Goal: Information Seeking & Learning: Check status

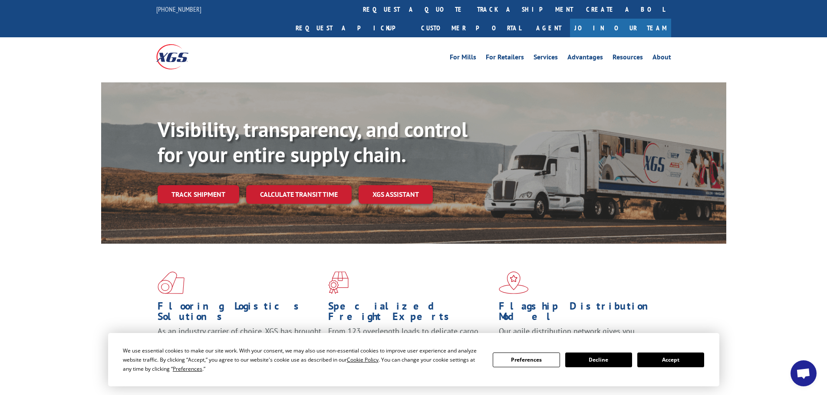
click at [673, 363] on button "Accept" at bounding box center [670, 360] width 67 height 15
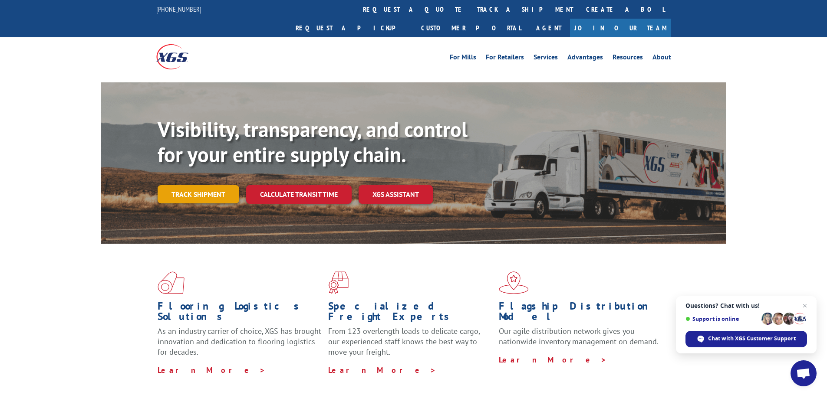
click at [212, 185] on link "Track shipment" at bounding box center [198, 194] width 82 height 18
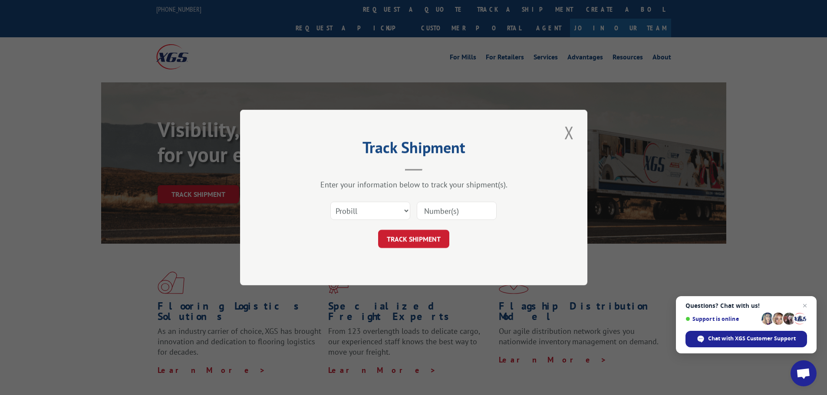
click at [437, 212] on input at bounding box center [457, 211] width 80 height 18
paste input "XGSI"
type input "XGSI"
drag, startPoint x: 451, startPoint y: 212, endPoint x: 365, endPoint y: 213, distance: 85.9
click at [365, 213] on div "Select category... Probill BOL PO XGSI" at bounding box center [413, 211] width 260 height 29
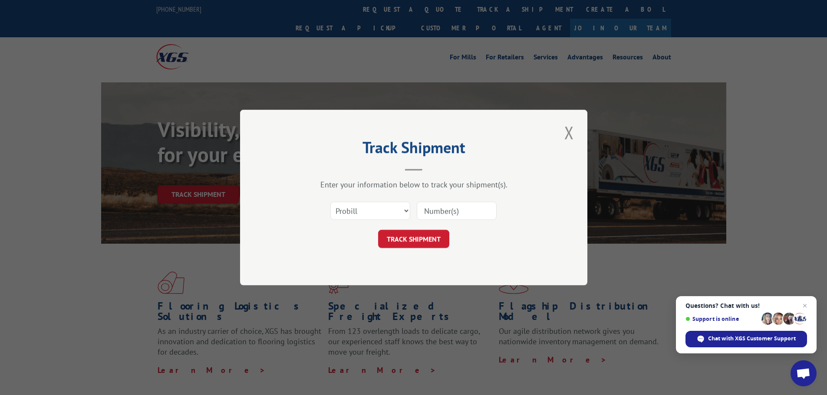
click at [465, 214] on input at bounding box center [457, 211] width 80 height 18
paste input "4873775"
type input "4873775"
click at [417, 241] on button "TRACK SHIPMENT" at bounding box center [413, 239] width 71 height 18
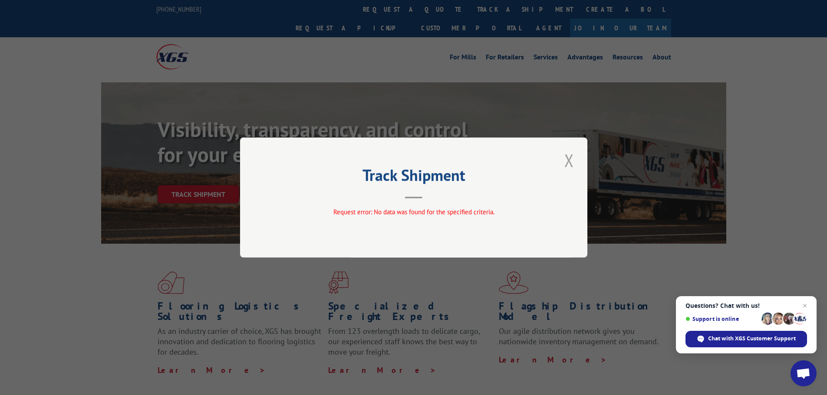
click at [569, 163] on button "Close modal" at bounding box center [568, 160] width 15 height 24
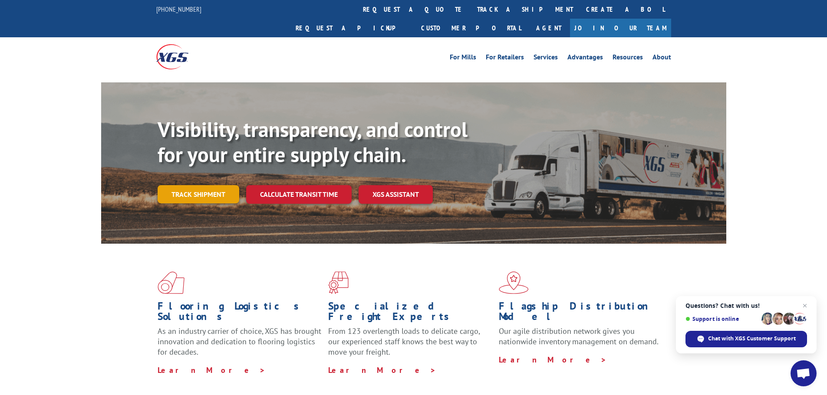
click at [193, 185] on link "Track shipment" at bounding box center [198, 194] width 82 height 18
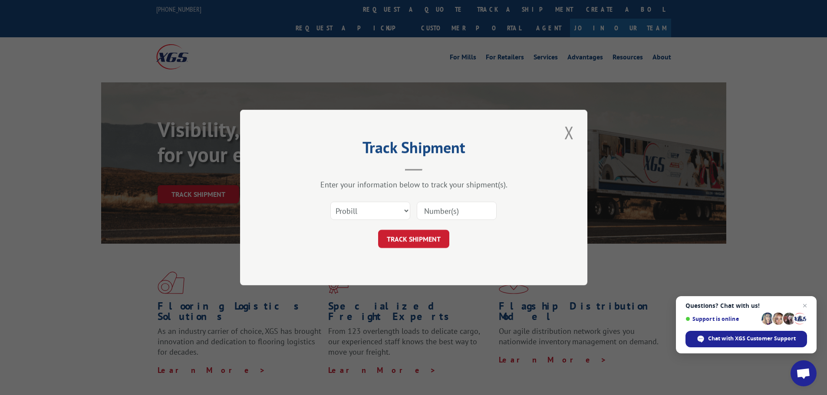
click at [446, 206] on input at bounding box center [457, 211] width 80 height 18
type input "4873775"
click at [401, 208] on select "Select category... Probill BOL PO" at bounding box center [370, 211] width 80 height 18
select select "bol"
click at [330, 202] on select "Select category... Probill BOL PO" at bounding box center [370, 211] width 80 height 18
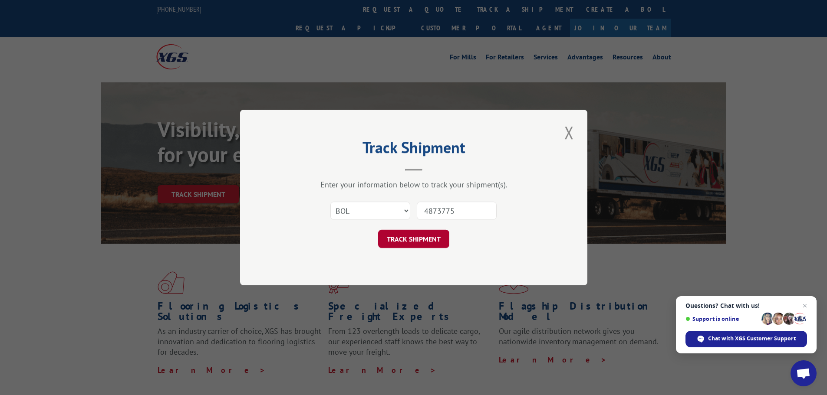
click at [405, 238] on button "TRACK SHIPMENT" at bounding box center [413, 239] width 71 height 18
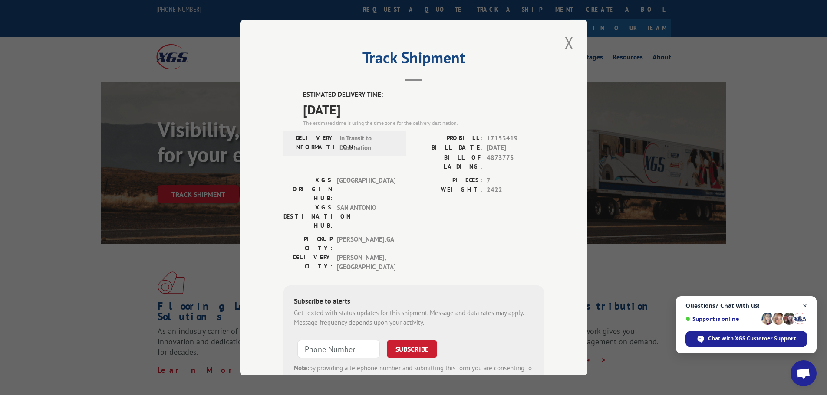
click at [802, 304] on span "Open chat" at bounding box center [804, 306] width 11 height 11
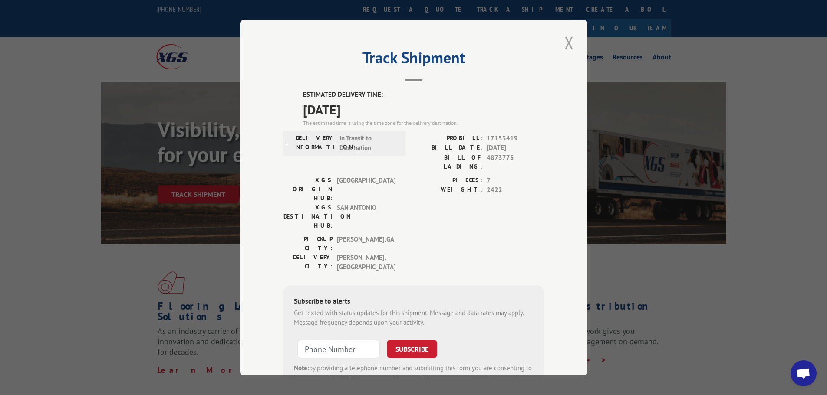
click at [564, 42] on button "Close modal" at bounding box center [568, 43] width 15 height 24
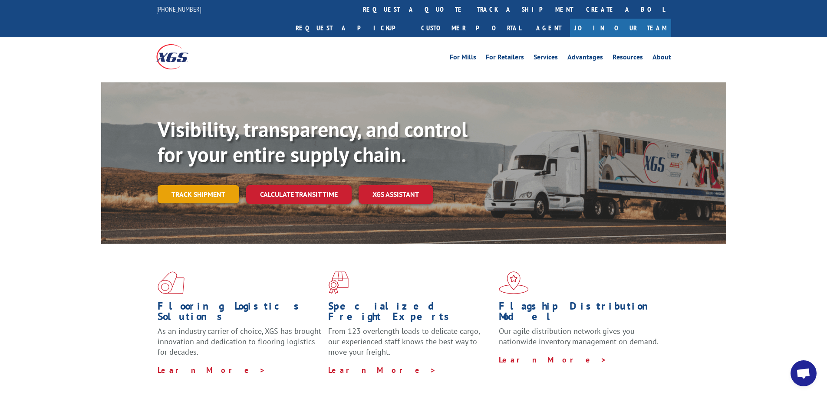
click at [195, 185] on link "Track shipment" at bounding box center [198, 194] width 82 height 18
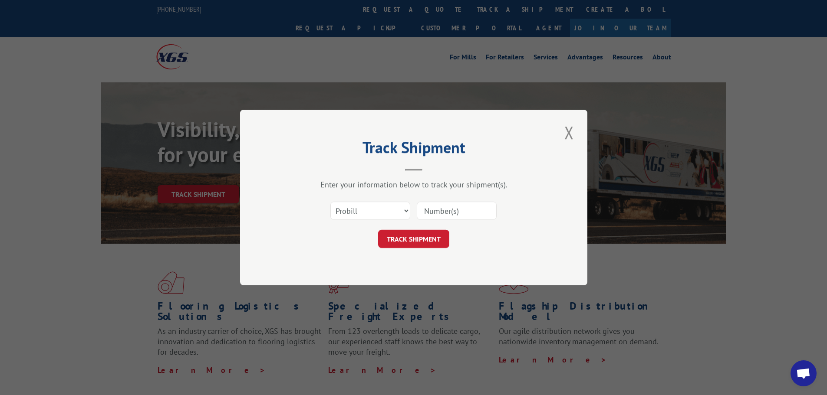
click at [466, 216] on input at bounding box center [457, 211] width 80 height 18
type input "4873775"
click at [399, 209] on select "Select category... Probill BOL PO" at bounding box center [370, 211] width 80 height 18
select select "bol"
click at [330, 202] on select "Select category... Probill BOL PO" at bounding box center [370, 211] width 80 height 18
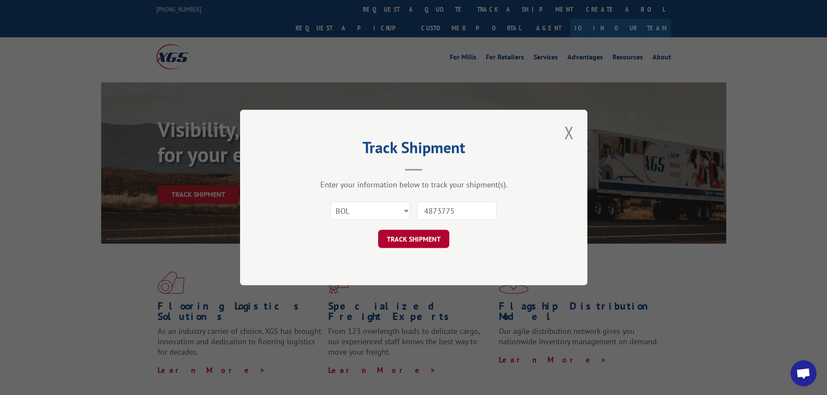
click at [426, 239] on button "TRACK SHIPMENT" at bounding box center [413, 239] width 71 height 18
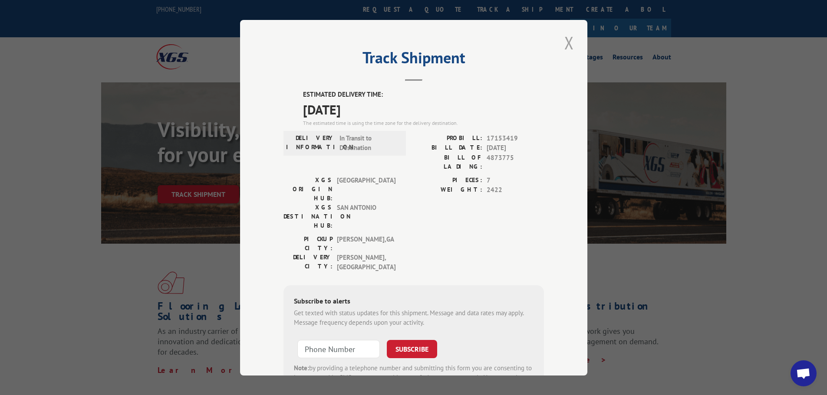
click at [567, 43] on button "Close modal" at bounding box center [568, 43] width 15 height 24
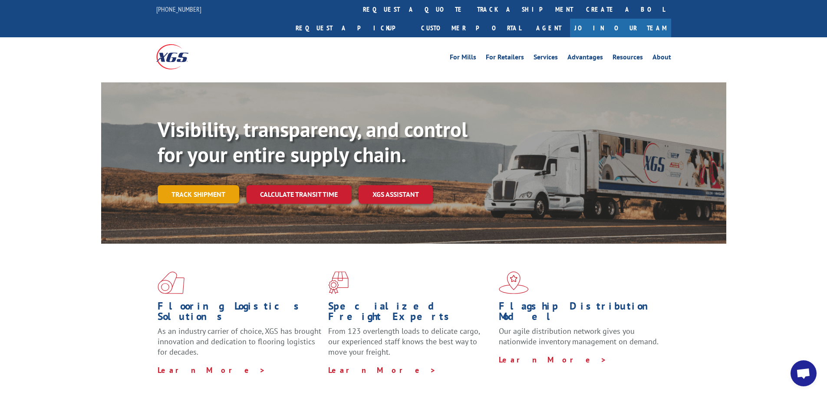
click at [207, 185] on link "Track shipment" at bounding box center [198, 194] width 82 height 18
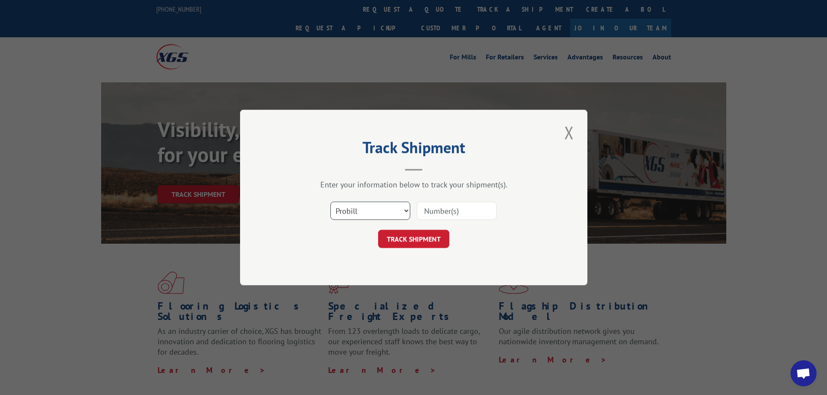
click at [401, 211] on select "Select category... Probill BOL PO" at bounding box center [370, 211] width 80 height 18
select select "bol"
click at [330, 202] on select "Select category... Probill BOL PO" at bounding box center [370, 211] width 80 height 18
click at [443, 207] on input at bounding box center [457, 211] width 80 height 18
type input "4873775"
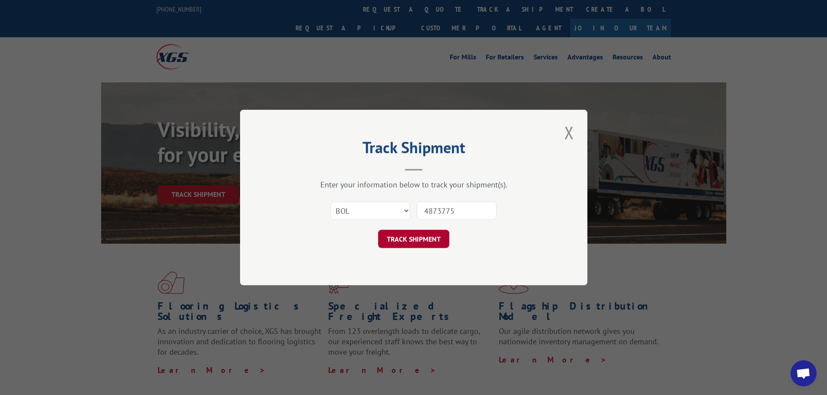
click at [406, 239] on button "TRACK SHIPMENT" at bounding box center [413, 239] width 71 height 18
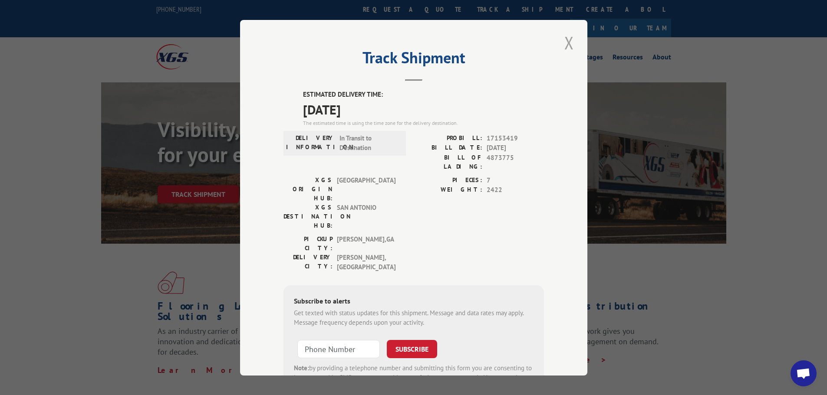
click at [565, 43] on button "Close modal" at bounding box center [568, 43] width 15 height 24
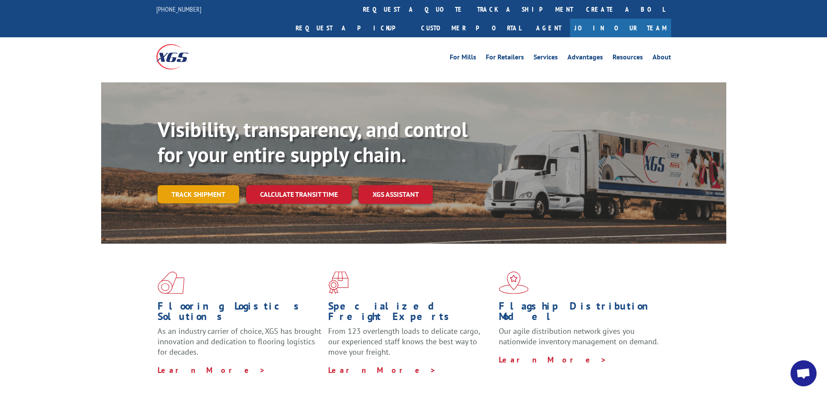
click at [189, 185] on link "Track shipment" at bounding box center [198, 194] width 82 height 18
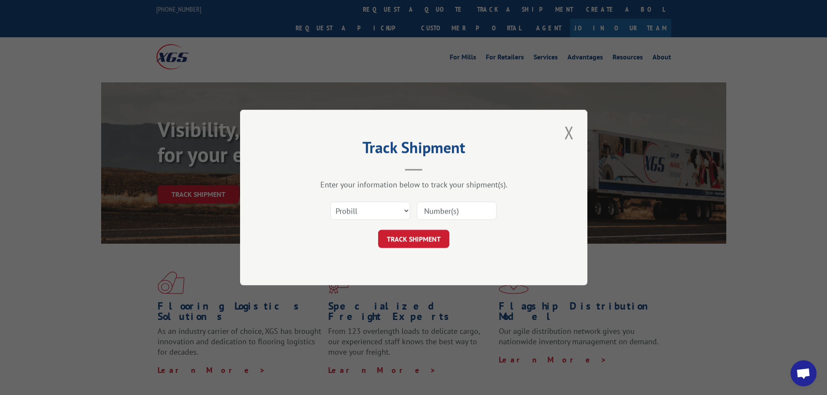
paste input "4873775"
type input "4873775"
click at [404, 206] on select "Select category... Probill BOL PO" at bounding box center [370, 211] width 80 height 18
select select "bol"
click at [330, 202] on select "Select category... Probill BOL PO" at bounding box center [370, 211] width 80 height 18
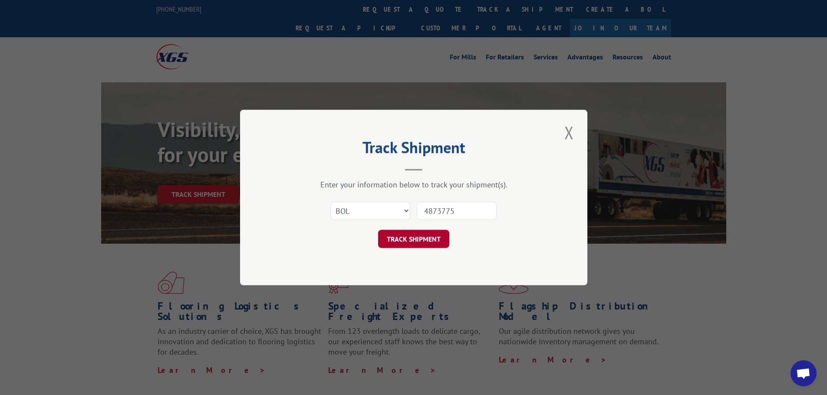
click at [414, 233] on button "TRACK SHIPMENT" at bounding box center [413, 239] width 71 height 18
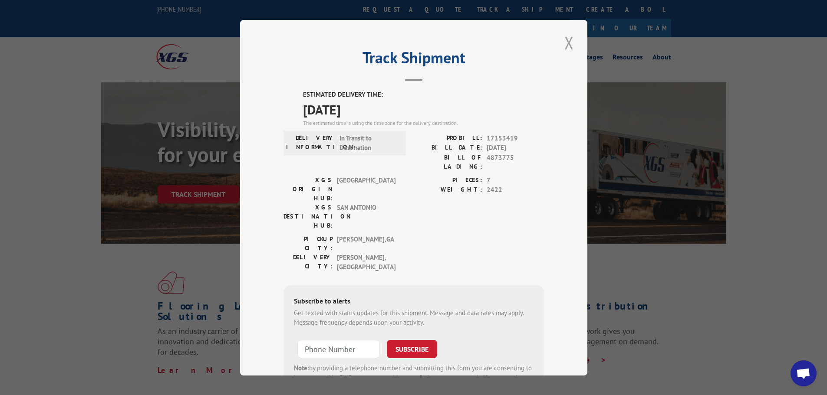
click at [565, 42] on button "Close modal" at bounding box center [568, 43] width 15 height 24
